Goal: Navigation & Orientation: Find specific page/section

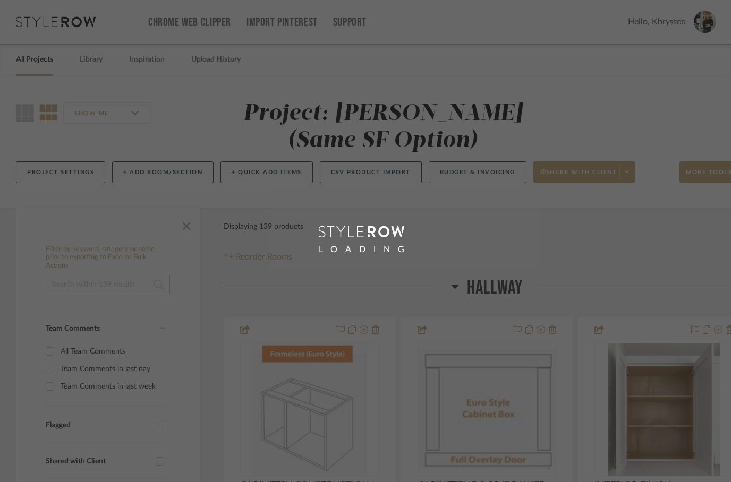
click at [30, 63] on div "LOADING" at bounding box center [365, 241] width 731 height 482
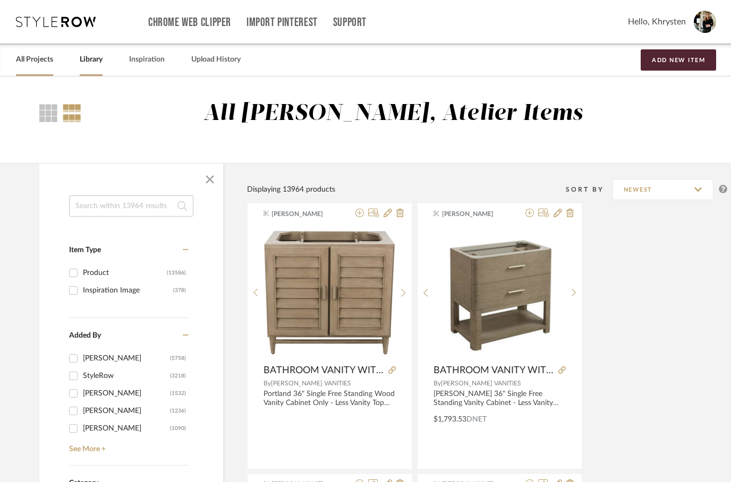
click at [32, 63] on link "All Projects" at bounding box center [34, 60] width 37 height 14
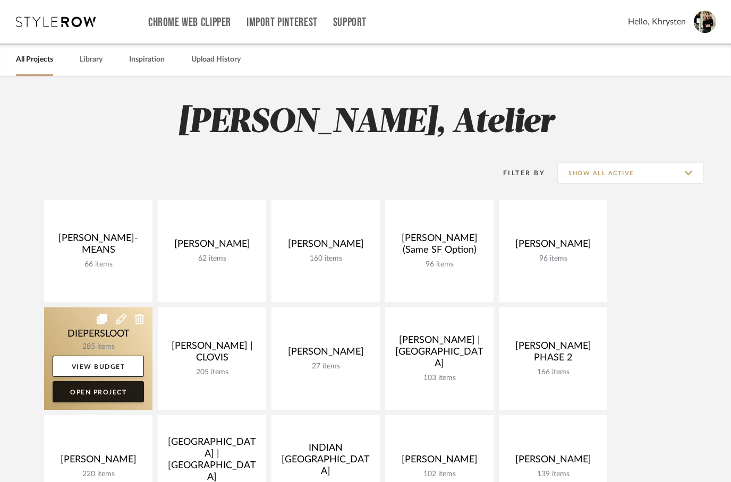
click at [91, 394] on link "Open Project" at bounding box center [98, 391] width 91 height 21
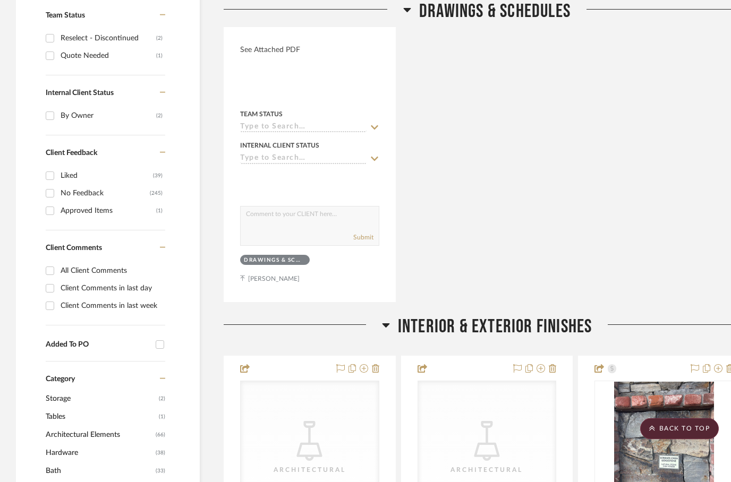
click at [382, 329] on fa-icon at bounding box center [386, 328] width 8 height 15
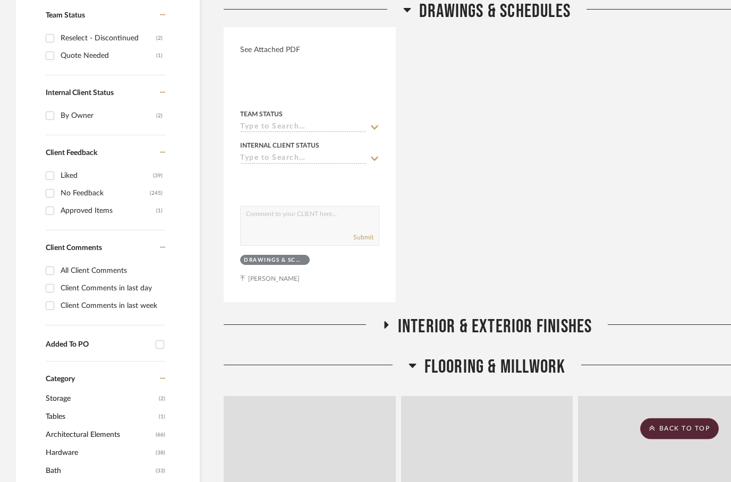
scroll to position [454, 0]
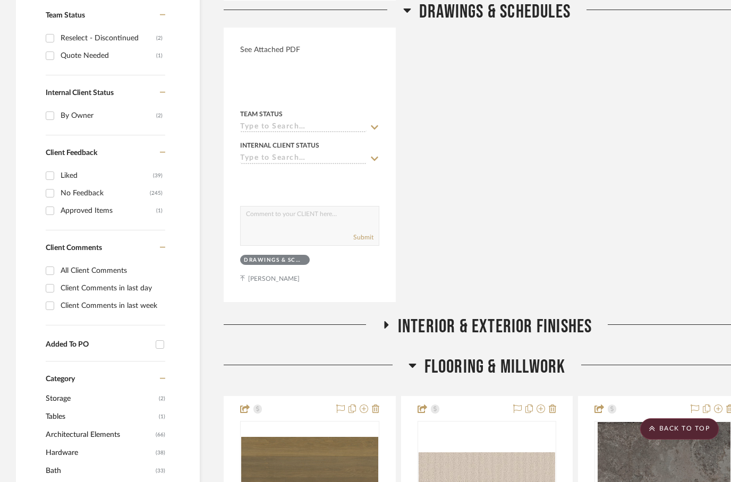
click at [408, 368] on icon at bounding box center [412, 365] width 8 height 13
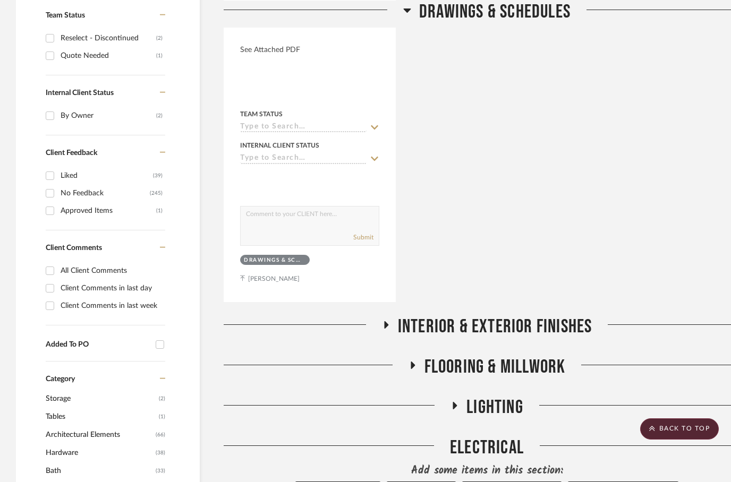
click at [450, 403] on icon at bounding box center [454, 406] width 13 height 8
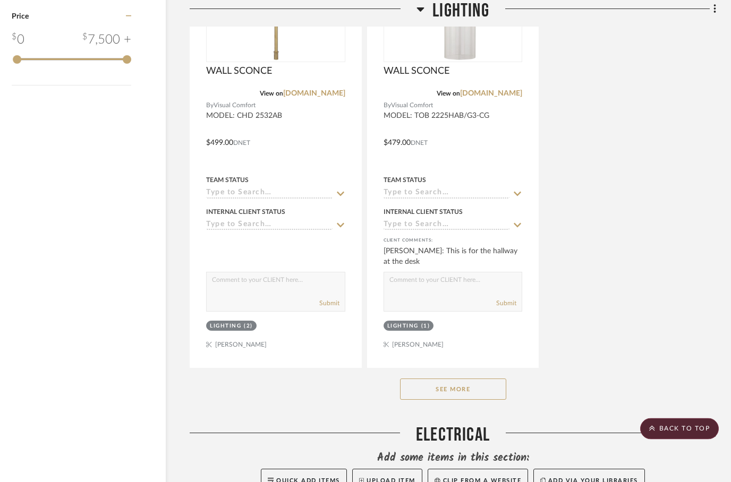
scroll to position [1931, 34]
click at [438, 394] on button "See More" at bounding box center [453, 388] width 106 height 21
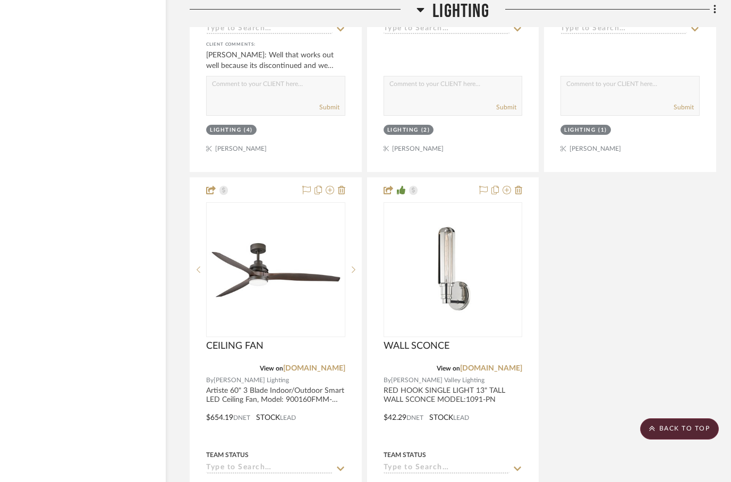
scroll to position [4957, 34]
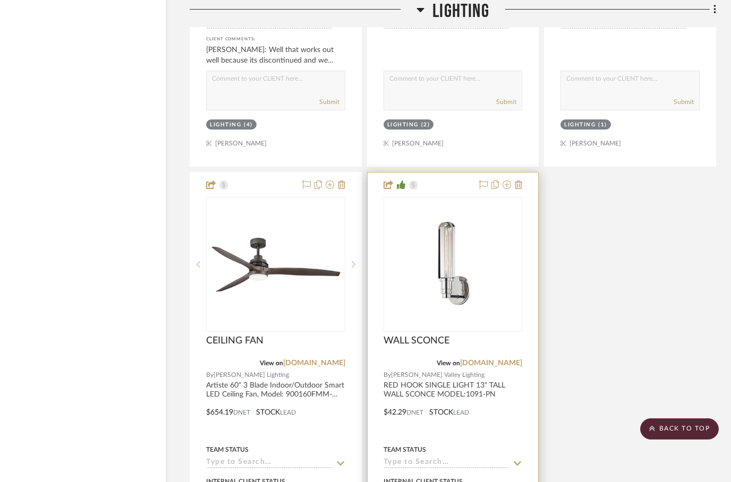
click at [0, 0] on img at bounding box center [0, 0] width 0 height 0
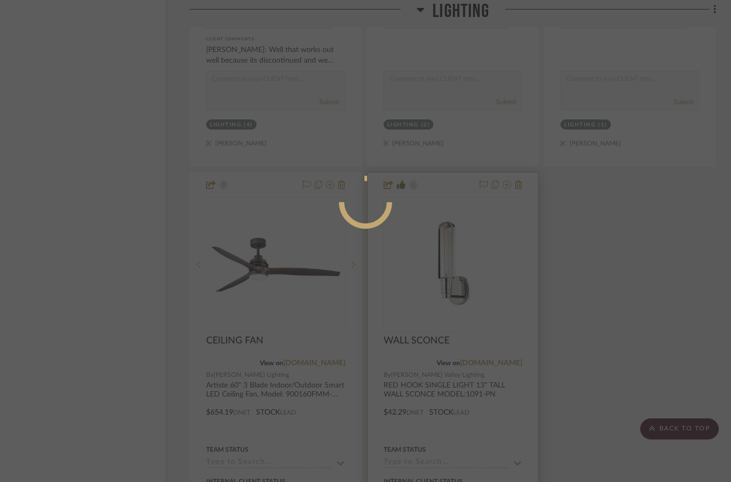
scroll to position [0, 0]
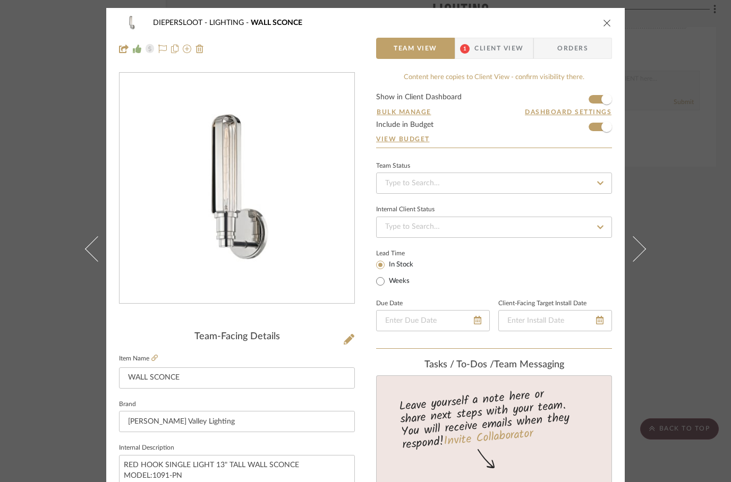
click at [161, 353] on fieldset "Item Name WALL SCONCE" at bounding box center [237, 370] width 236 height 37
click at [153, 362] on fa-icon at bounding box center [154, 358] width 6 height 6
